Goal: Information Seeking & Learning: Learn about a topic

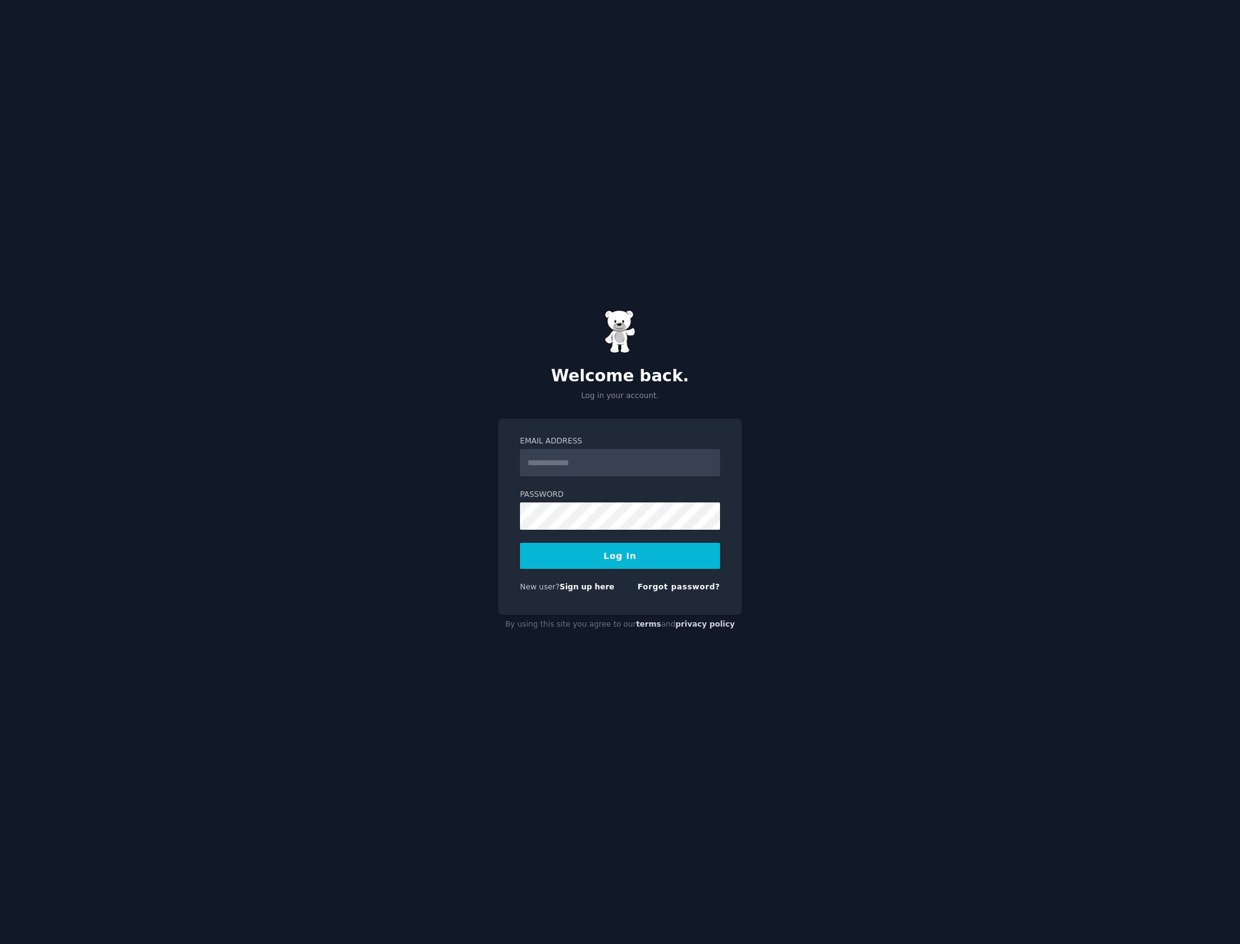
type input "**********"
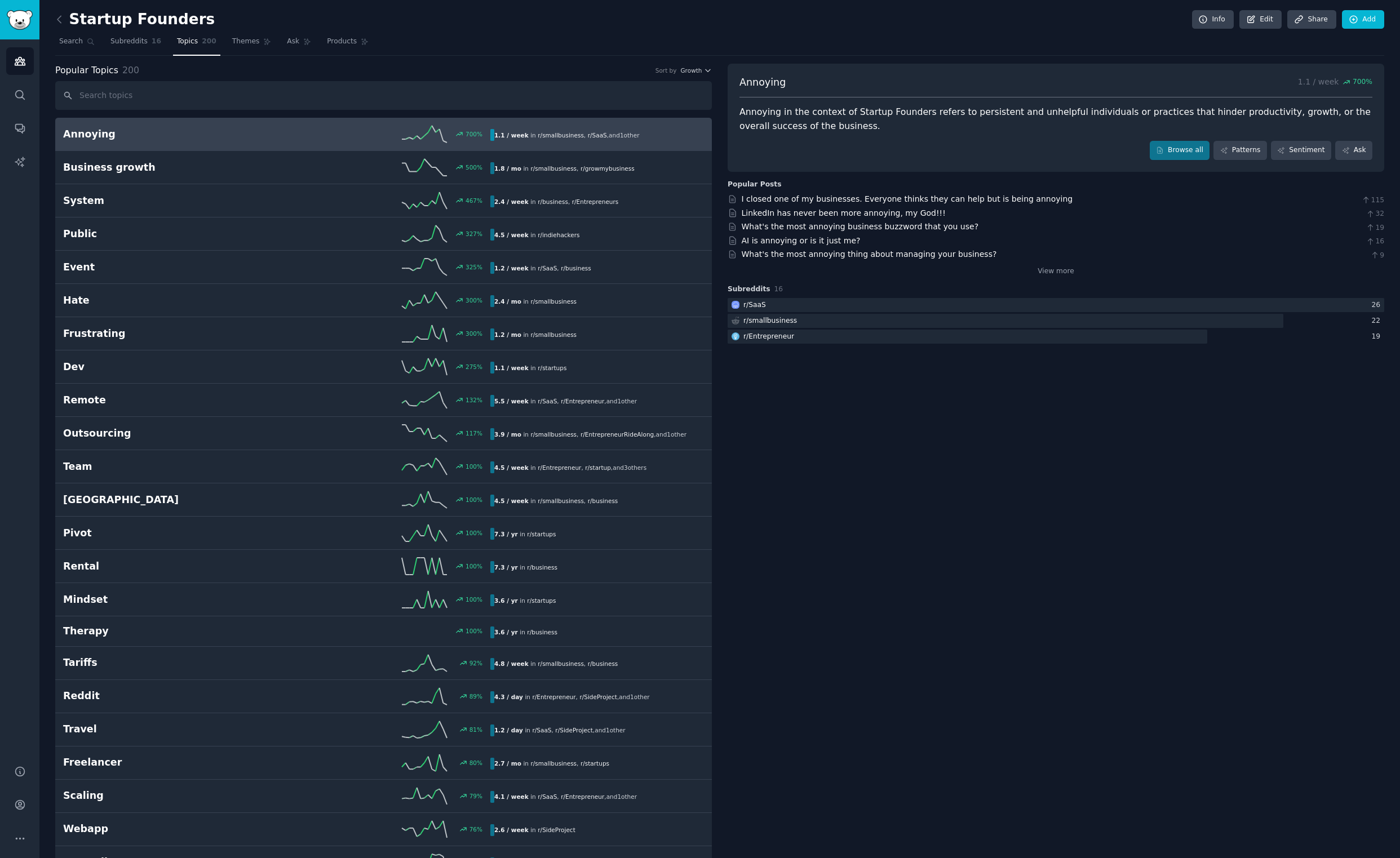
click at [93, 131] on h2 "Annoying" at bounding box center [170, 134] width 213 height 15
click at [1189, 157] on link "Browse all" at bounding box center [1180, 150] width 60 height 19
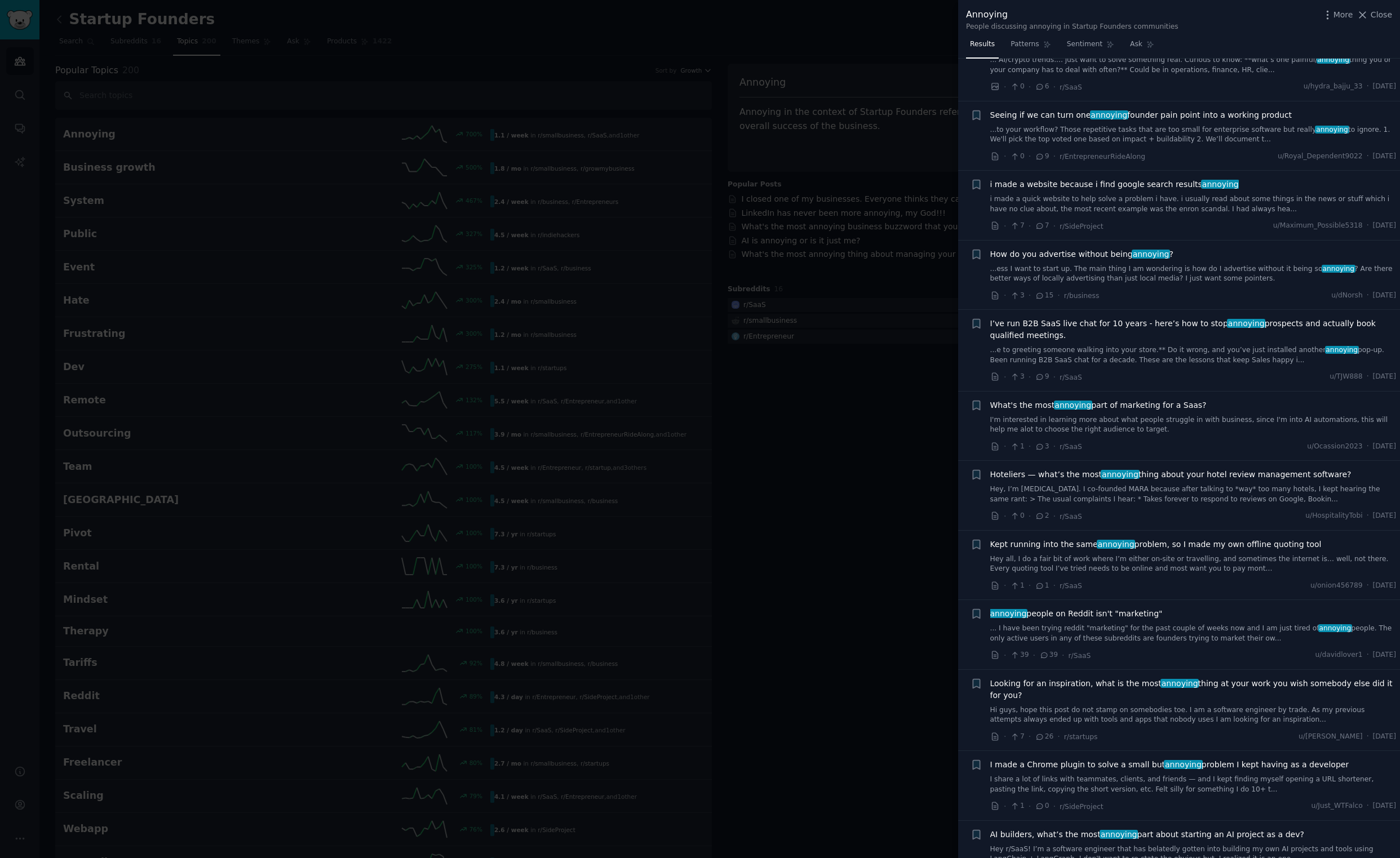
scroll to position [50, 0]
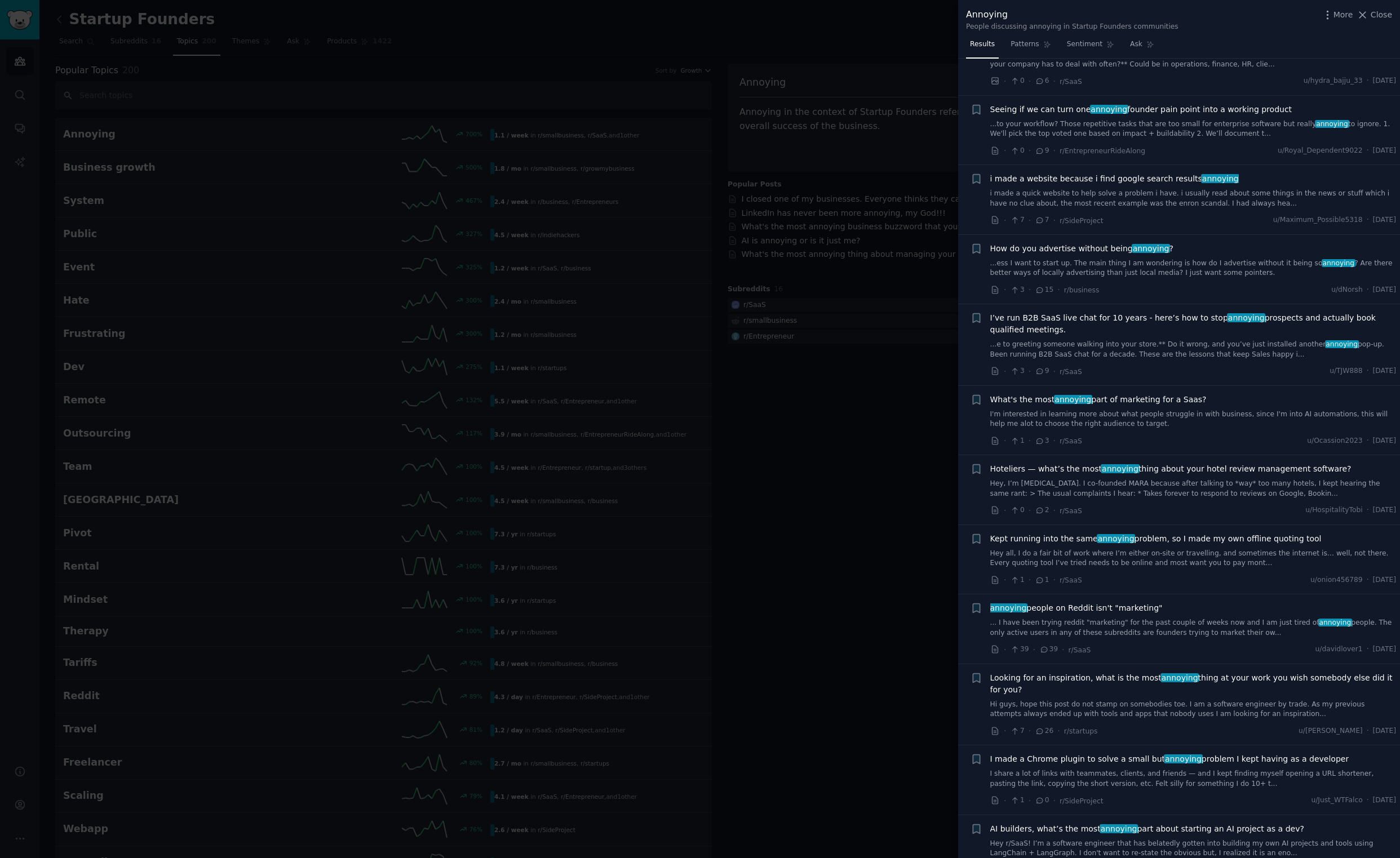
click at [1098, 179] on span "i made a website because i find google search results annoying" at bounding box center [1115, 179] width 249 height 12
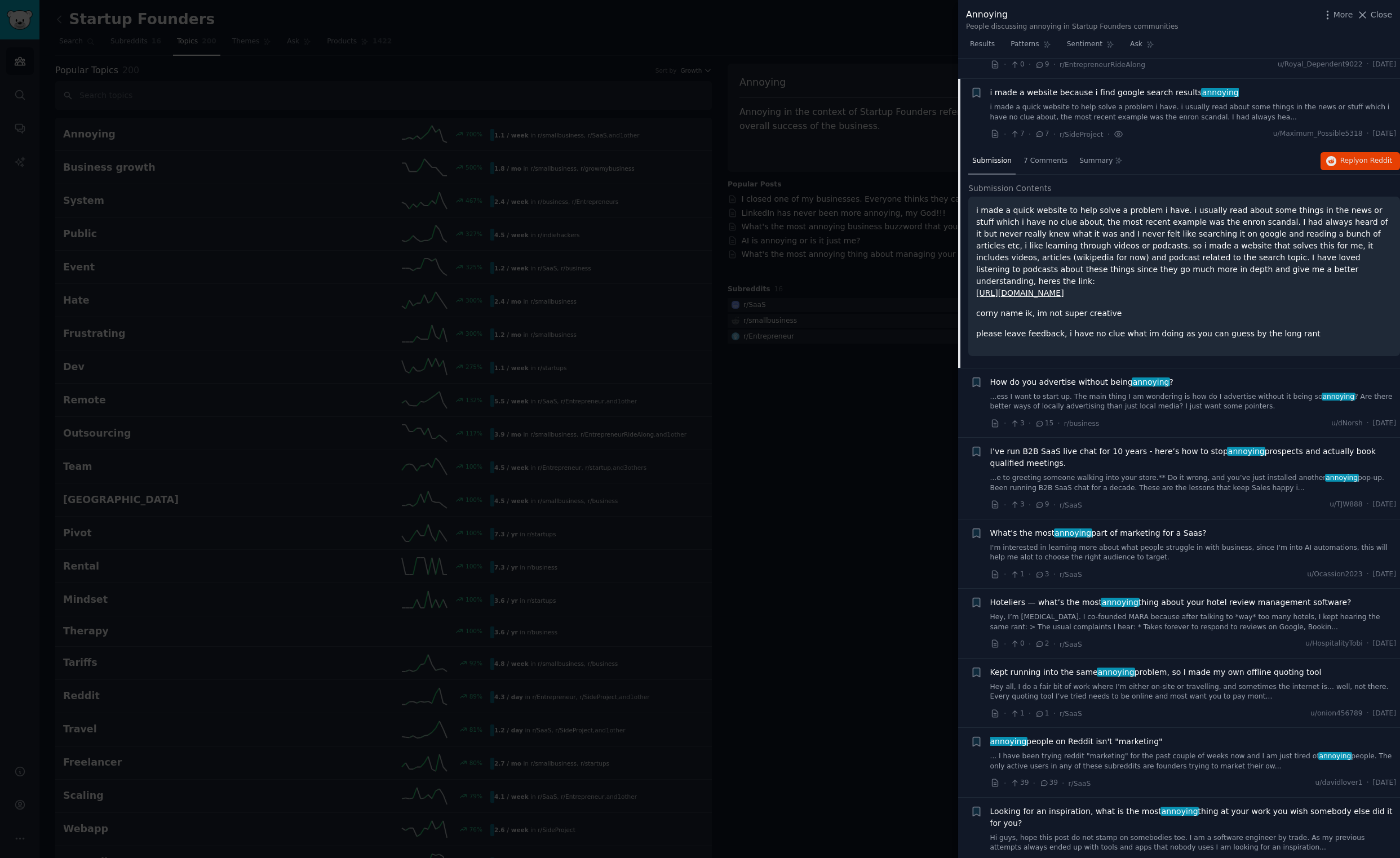
scroll to position [157, 0]
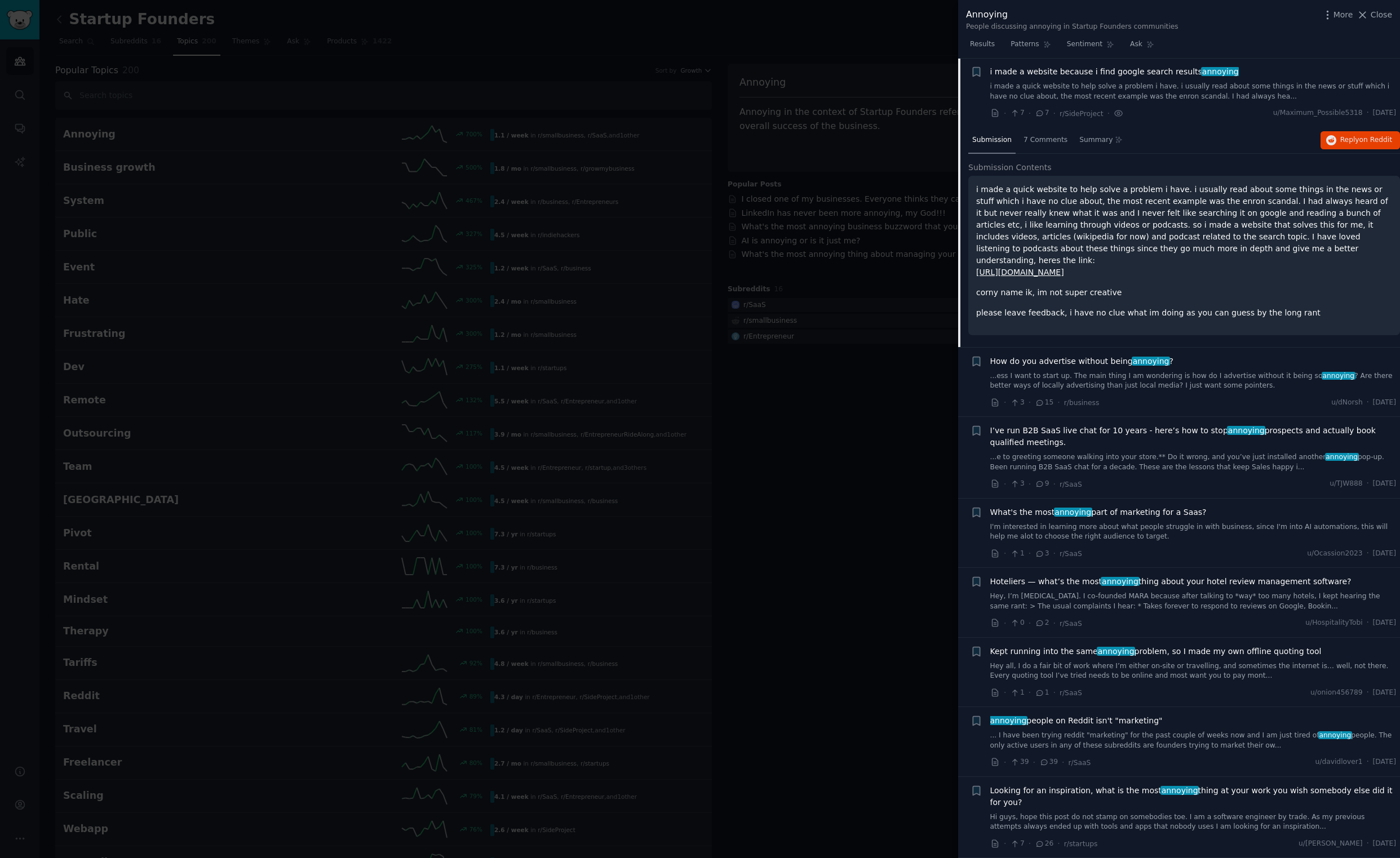
click at [1043, 268] on link "[URL][DOMAIN_NAME]" at bounding box center [1020, 272] width 88 height 9
click at [847, 421] on div at bounding box center [700, 429] width 1400 height 858
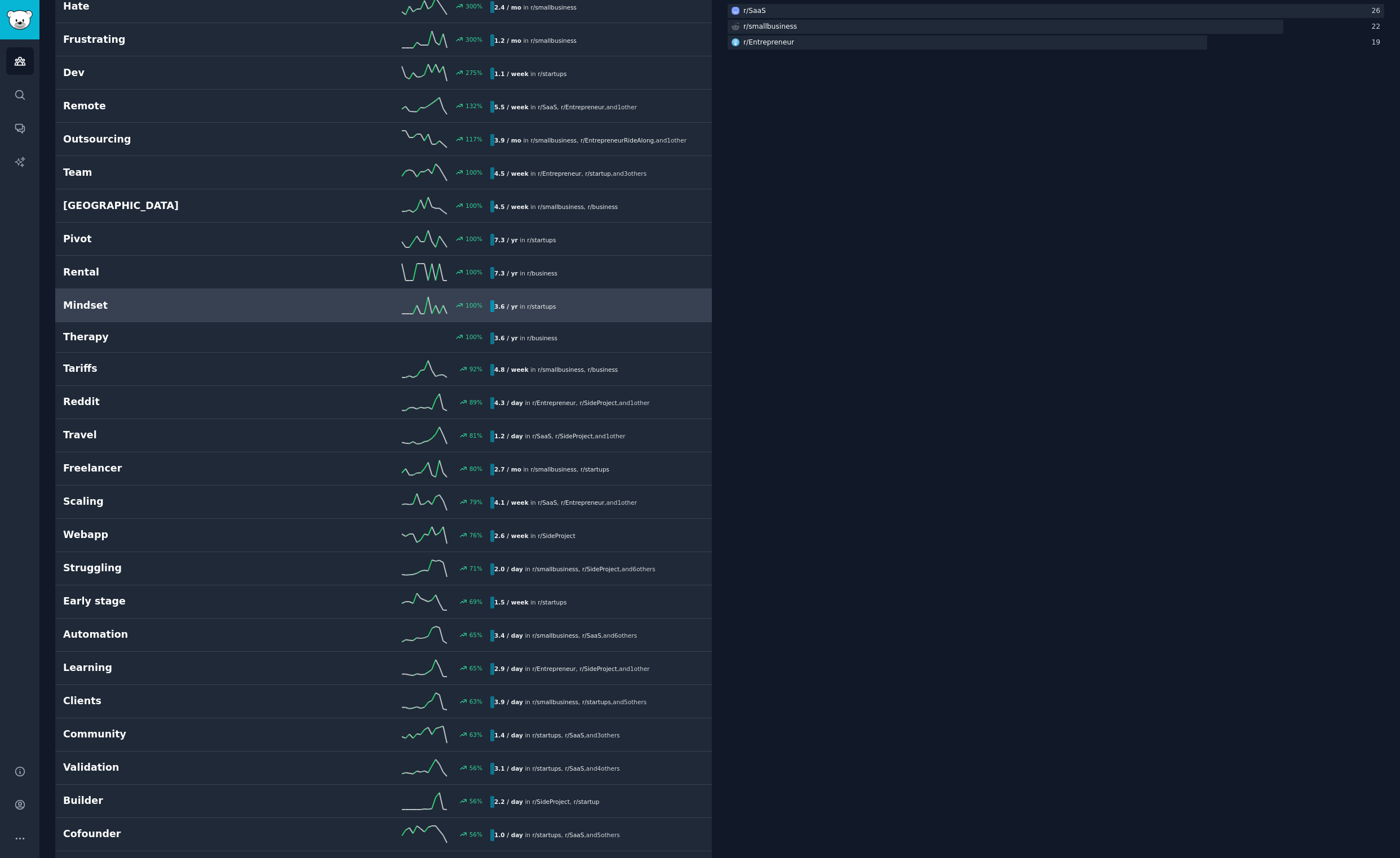
scroll to position [298, 0]
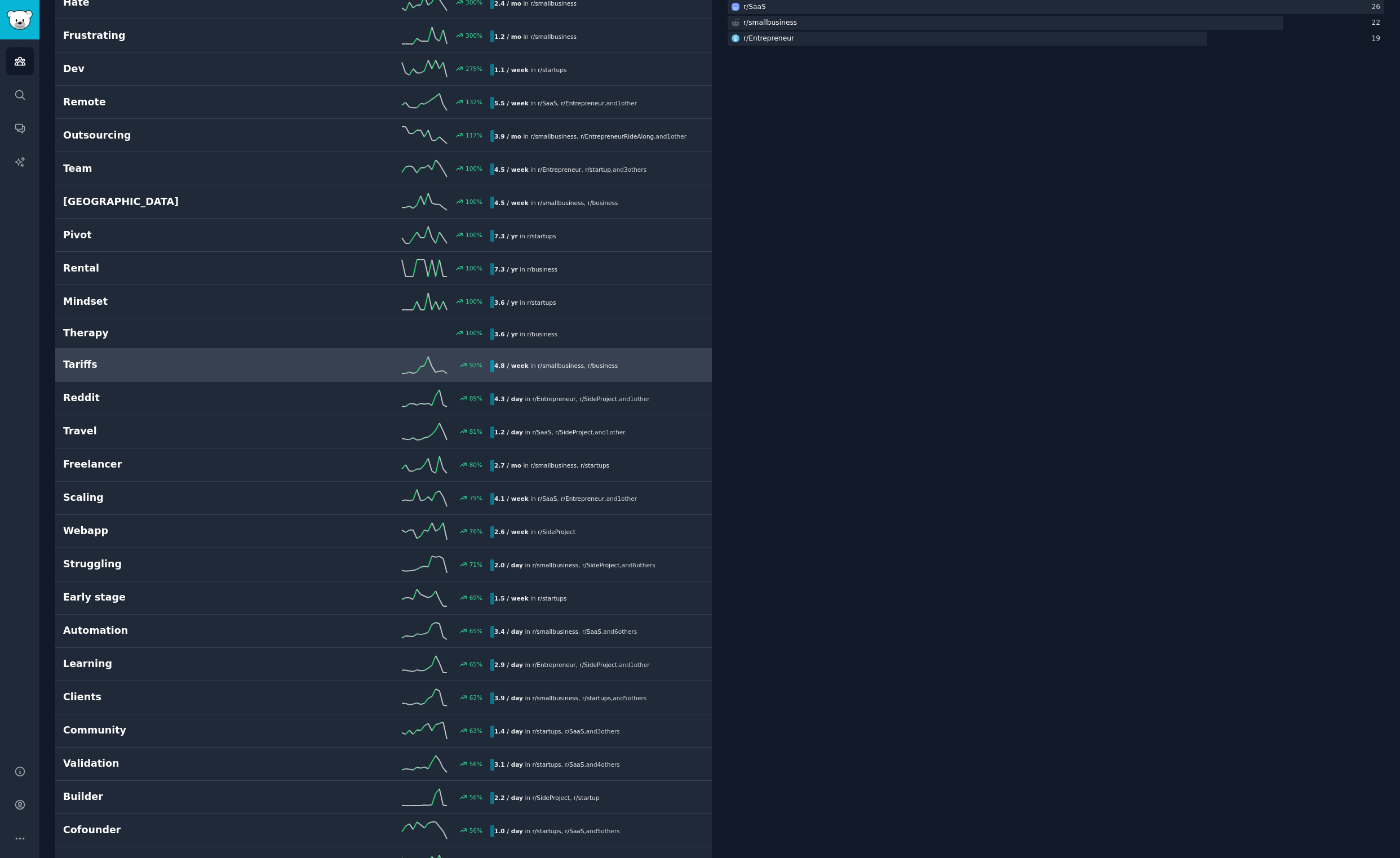
click at [89, 368] on h2 "Tariffs" at bounding box center [170, 365] width 213 height 15
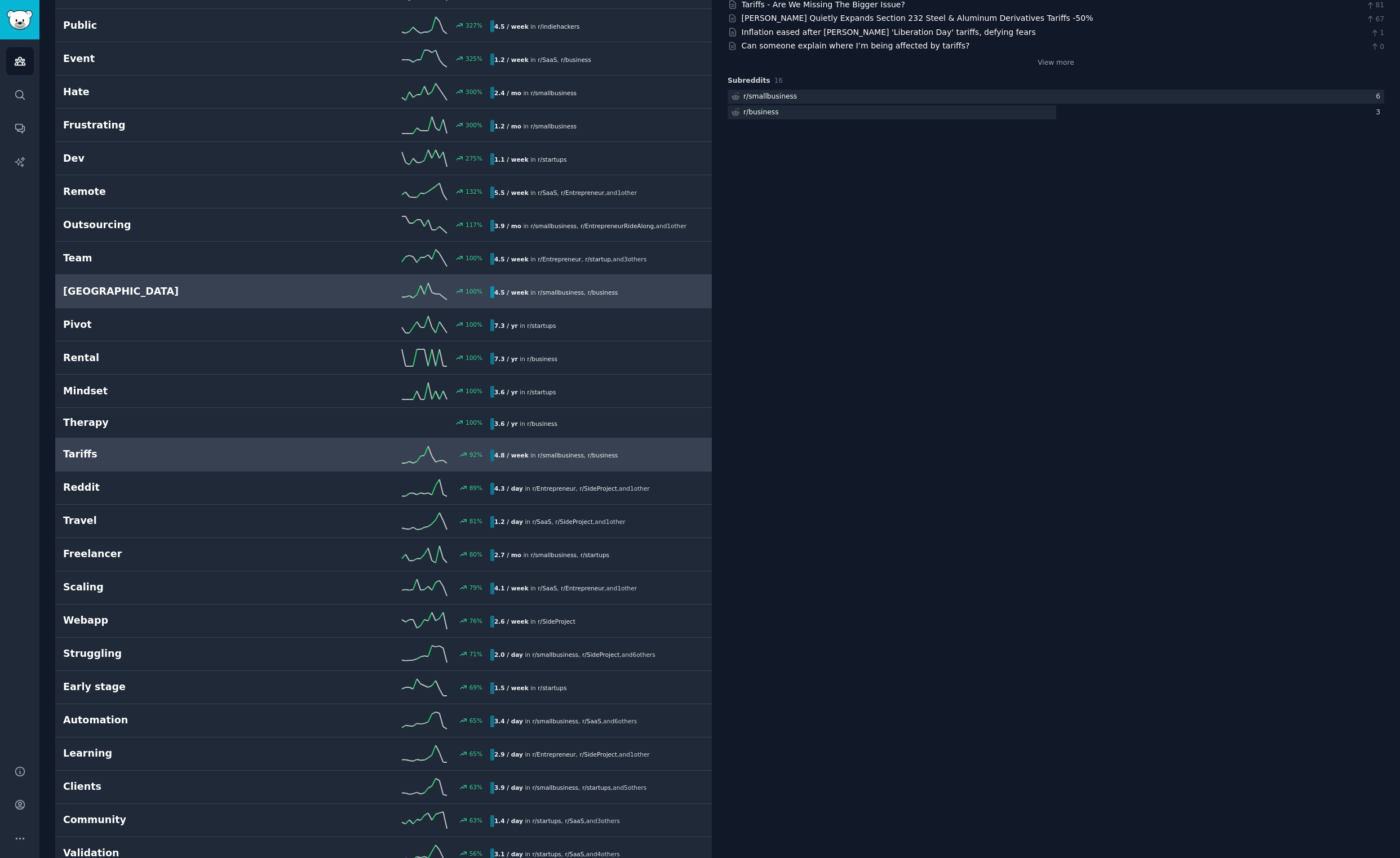
scroll to position [224, 0]
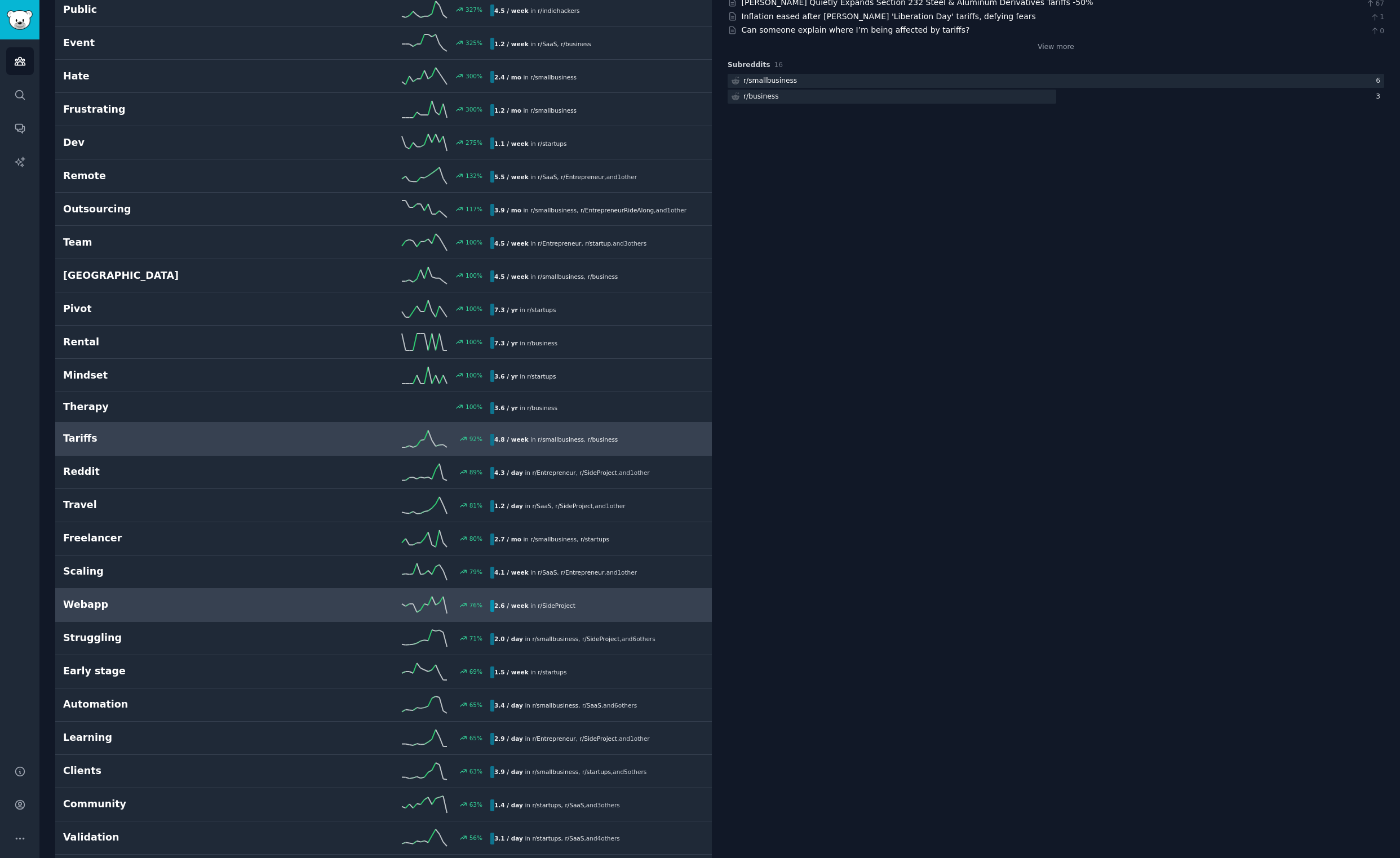
click at [91, 608] on h2 "Webapp" at bounding box center [170, 605] width 213 height 15
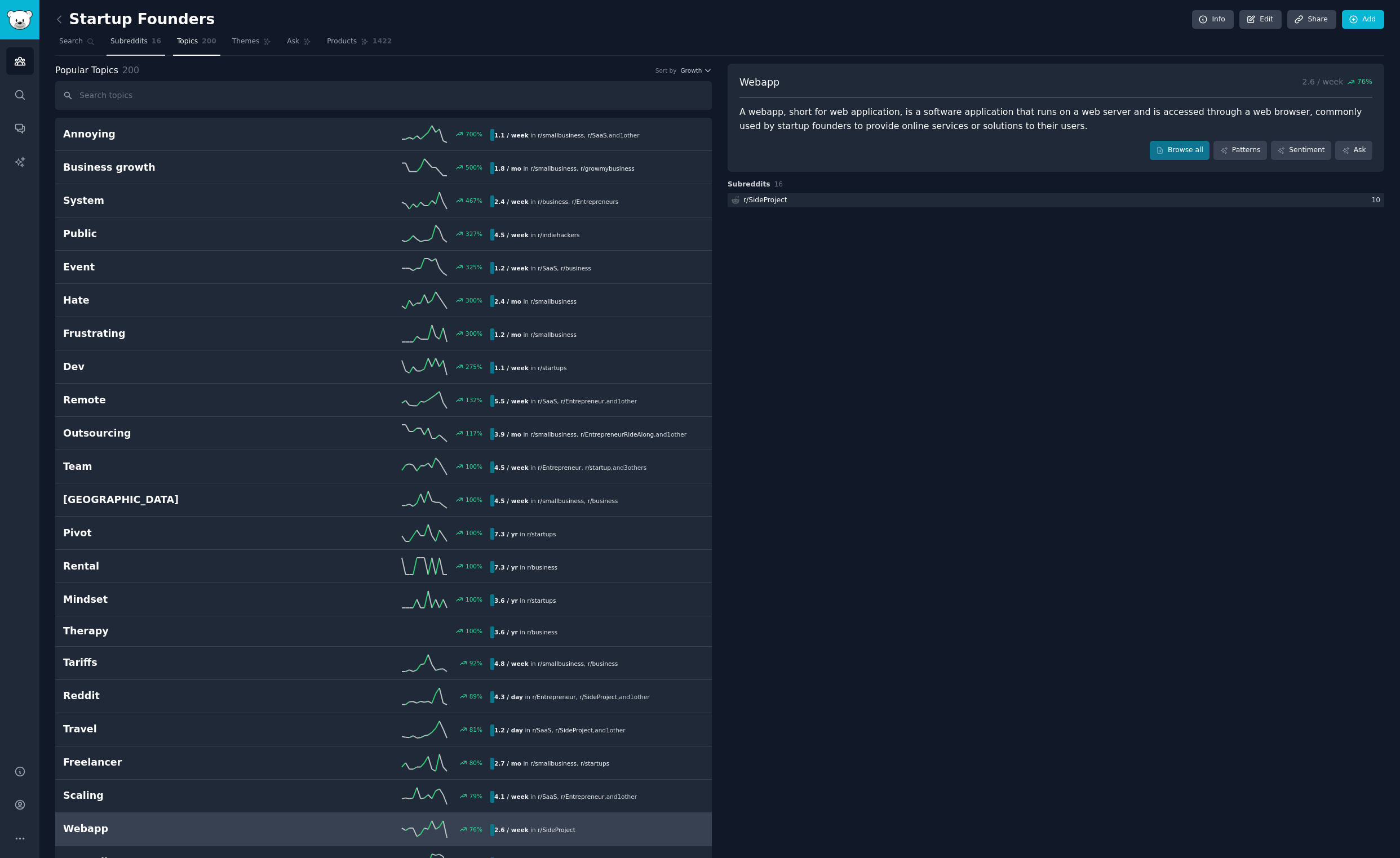
click at [129, 45] on span "Subreddits" at bounding box center [129, 41] width 37 height 10
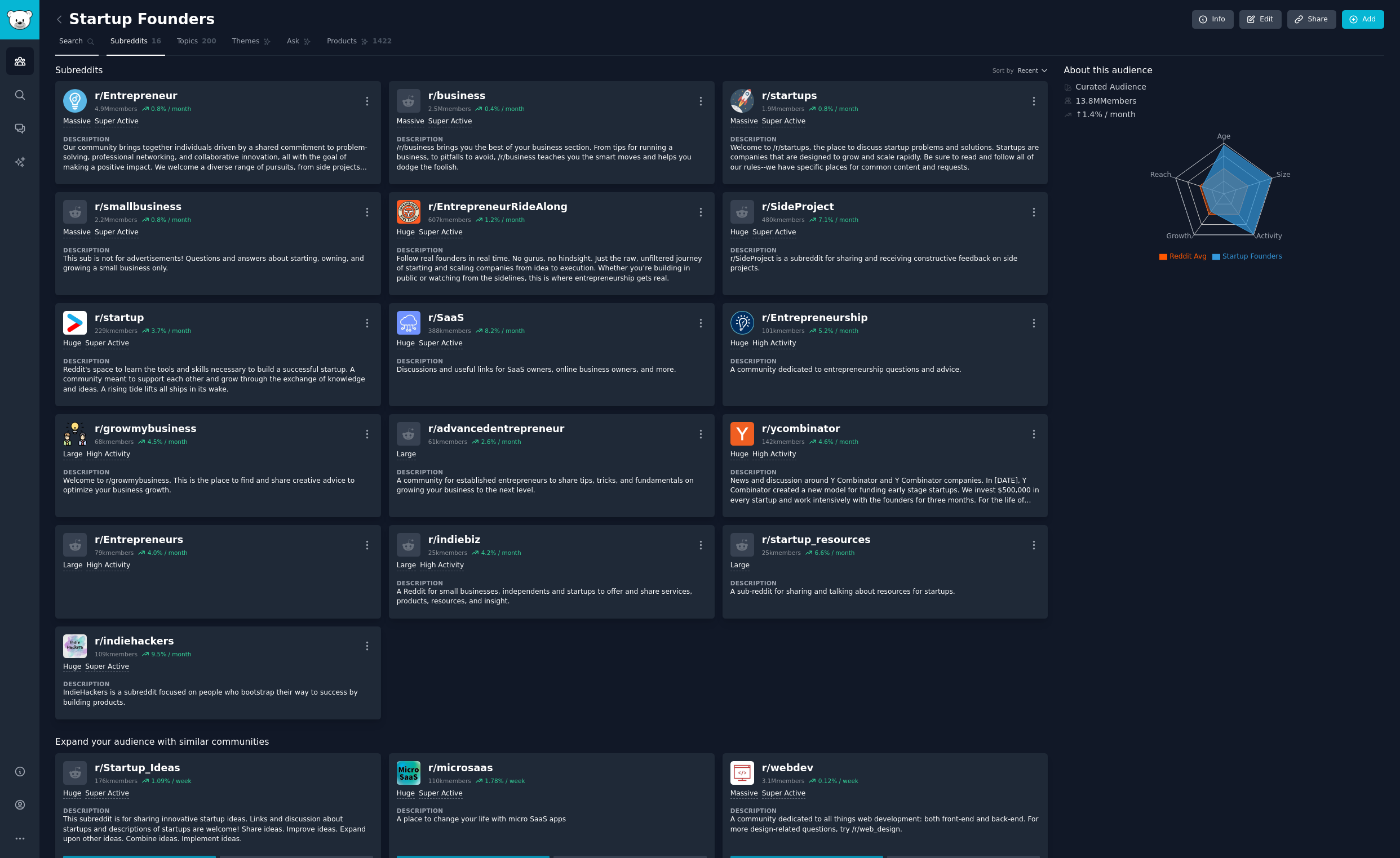
click at [81, 41] on span "Search" at bounding box center [71, 41] width 24 height 10
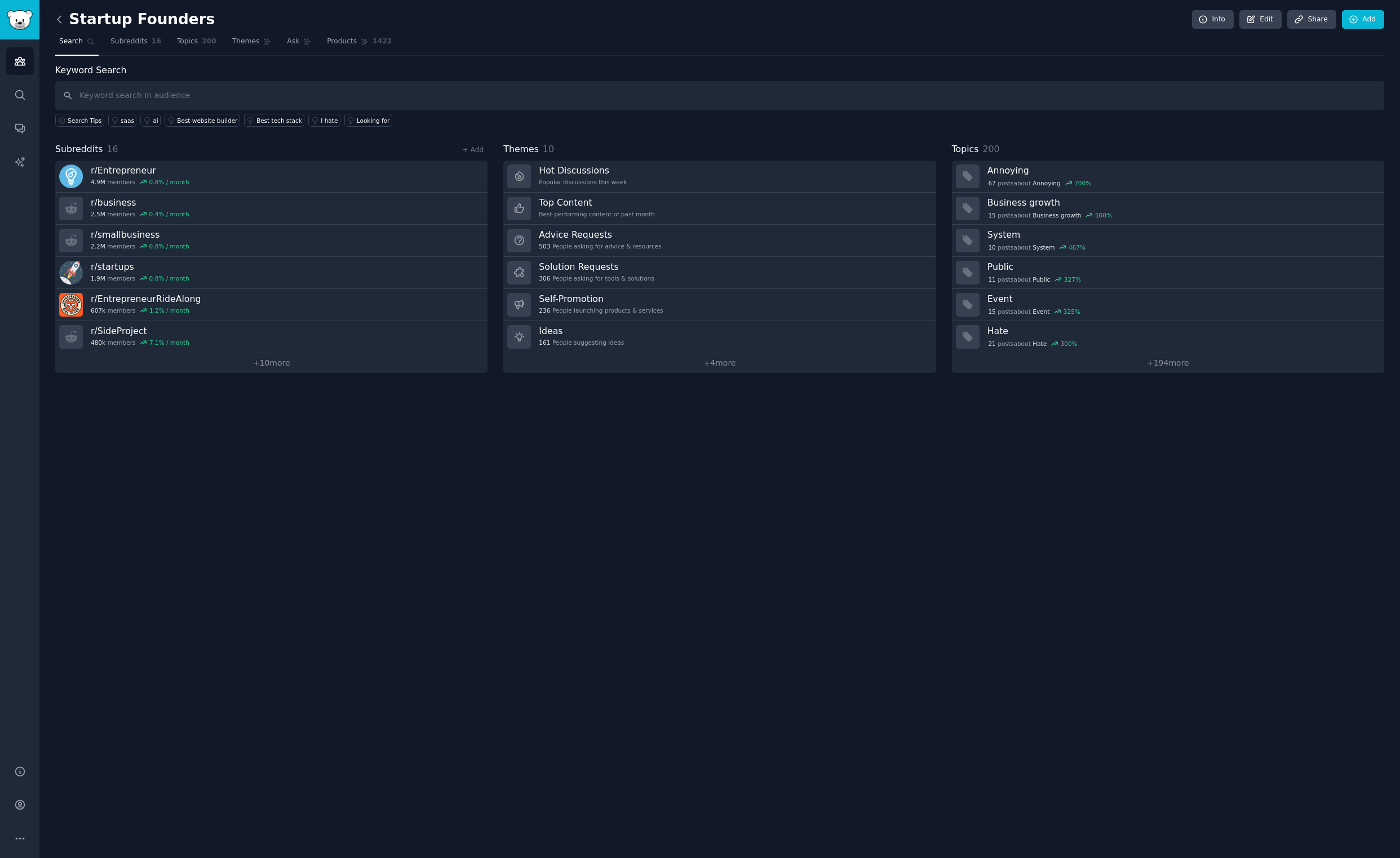
click at [62, 23] on icon at bounding box center [59, 19] width 12 height 12
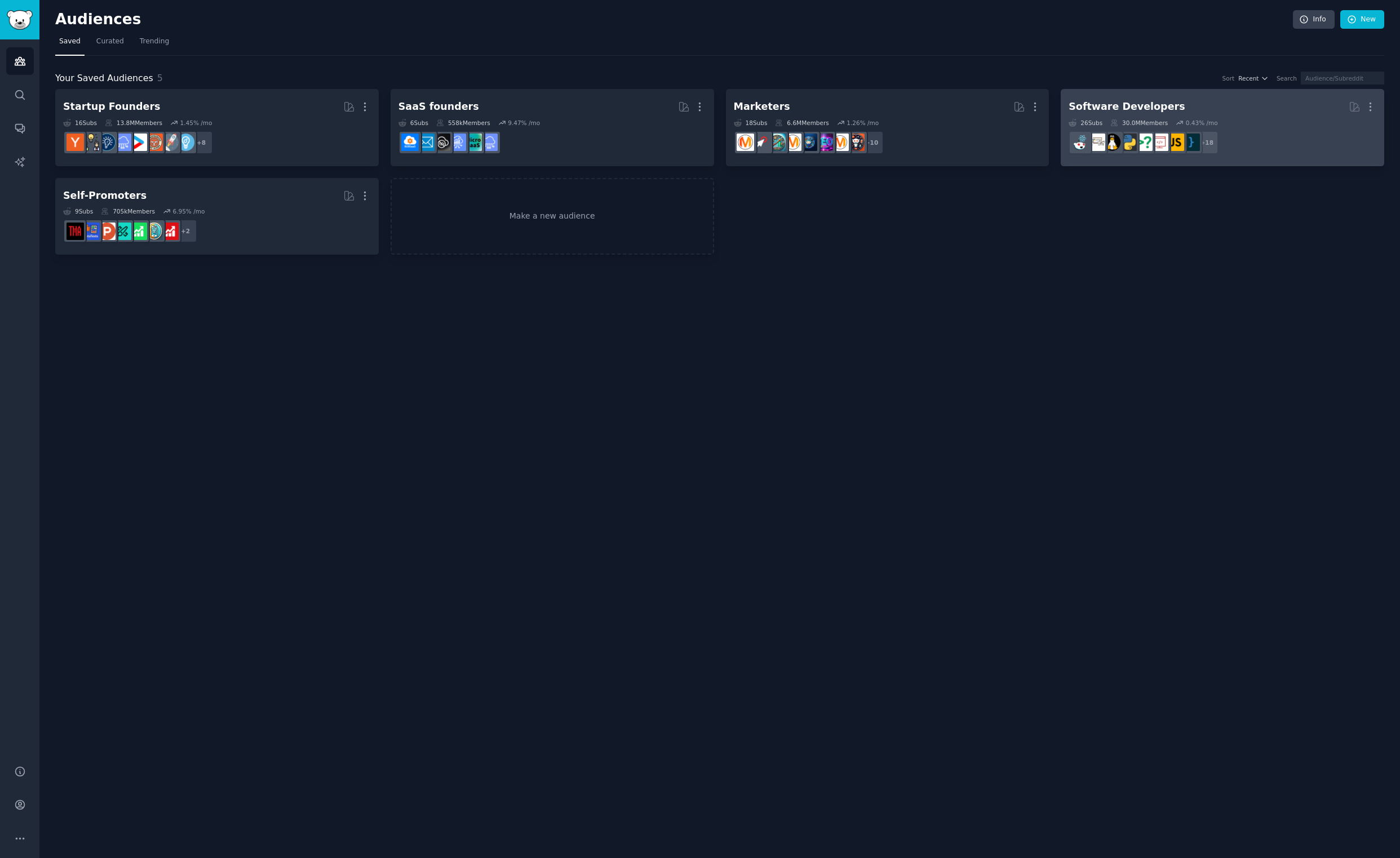
click at [1112, 105] on div "Software Developers" at bounding box center [1127, 107] width 116 height 15
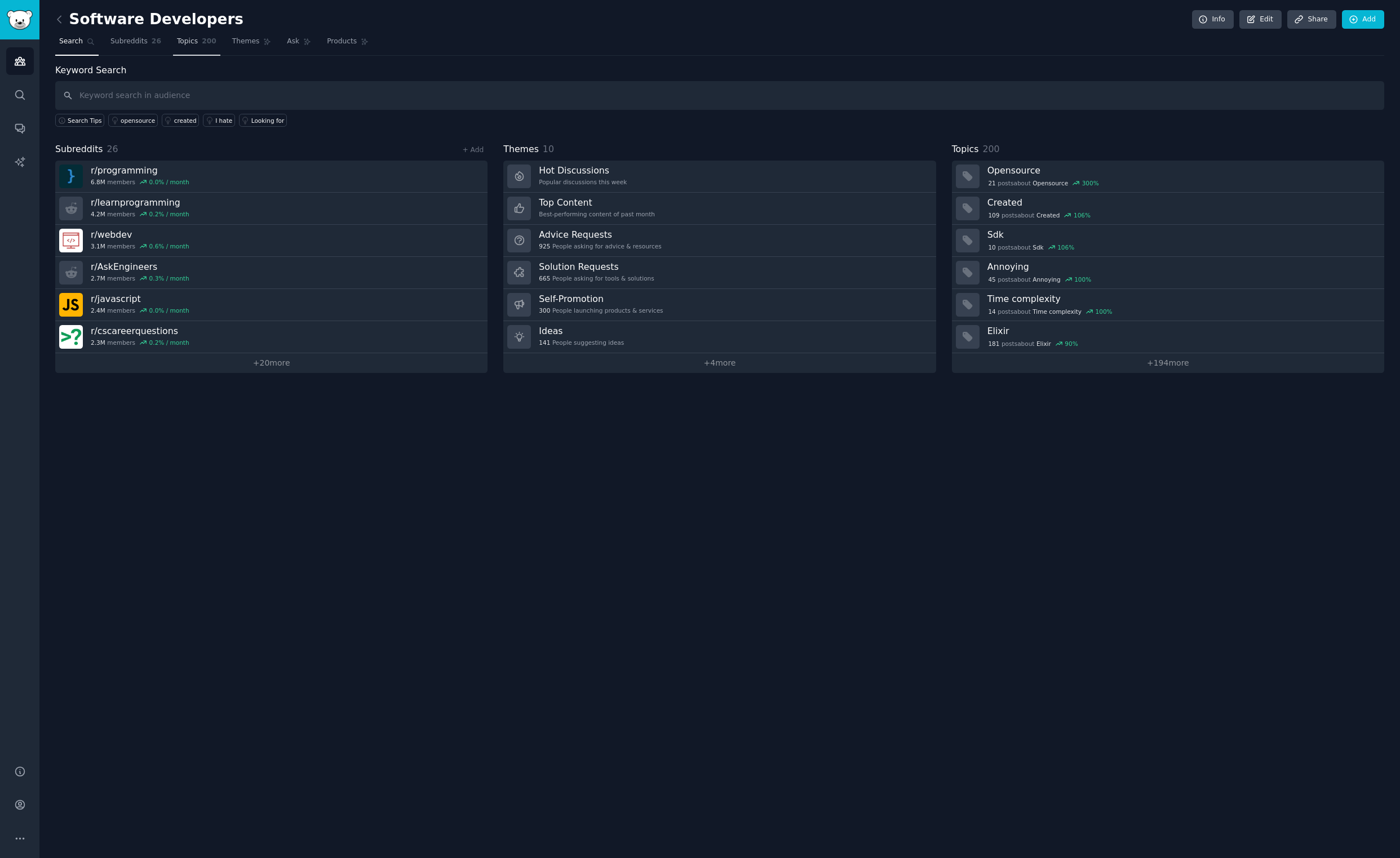
click at [194, 42] on span "Topics" at bounding box center [187, 41] width 21 height 10
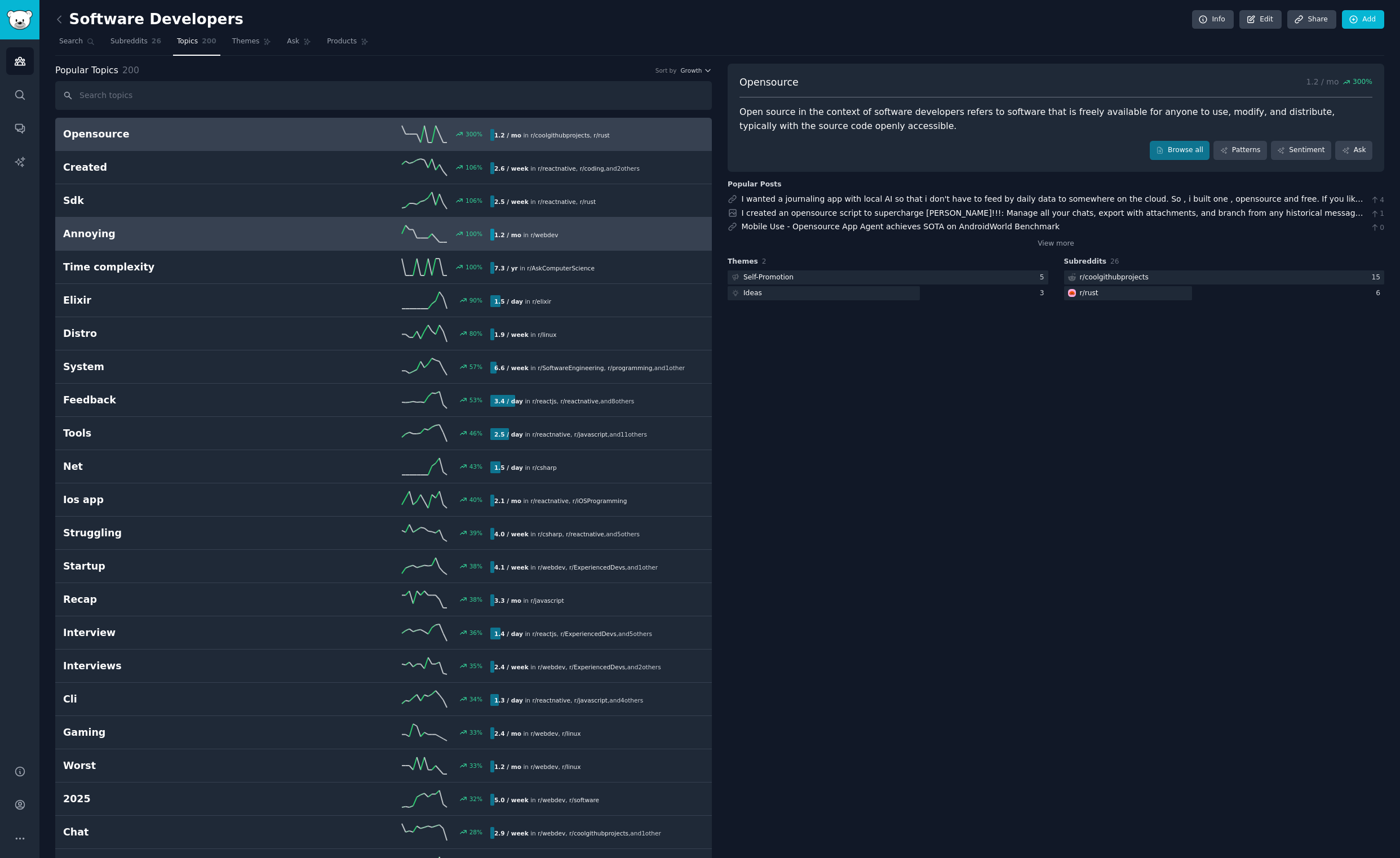
click at [101, 239] on h2 "Annoying" at bounding box center [170, 234] width 213 height 15
